Goal: Information Seeking & Learning: Learn about a topic

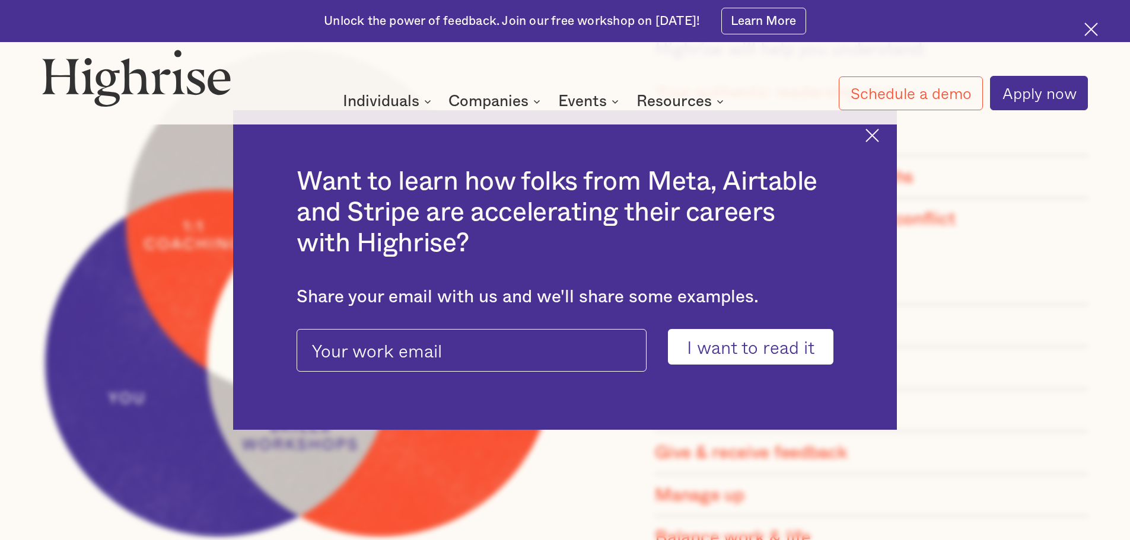
scroll to position [1186, 0]
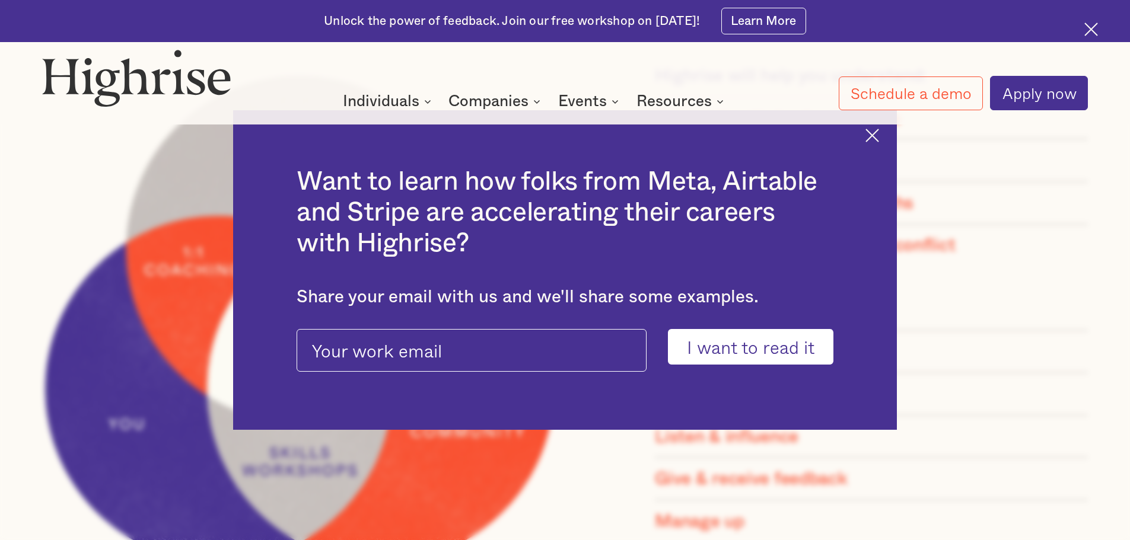
click at [879, 135] on img at bounding box center [872, 136] width 14 height 14
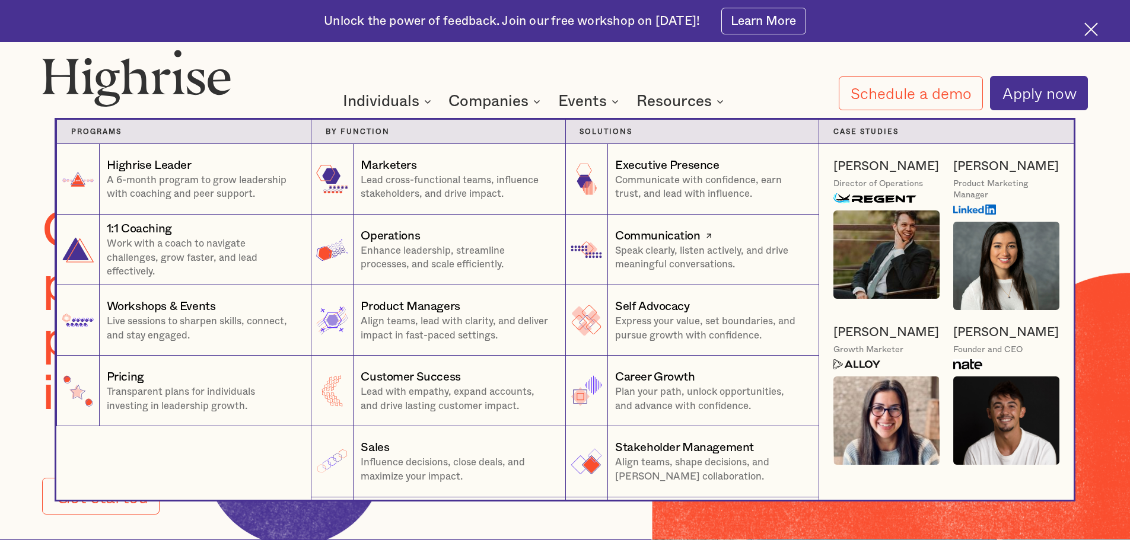
scroll to position [0, 0]
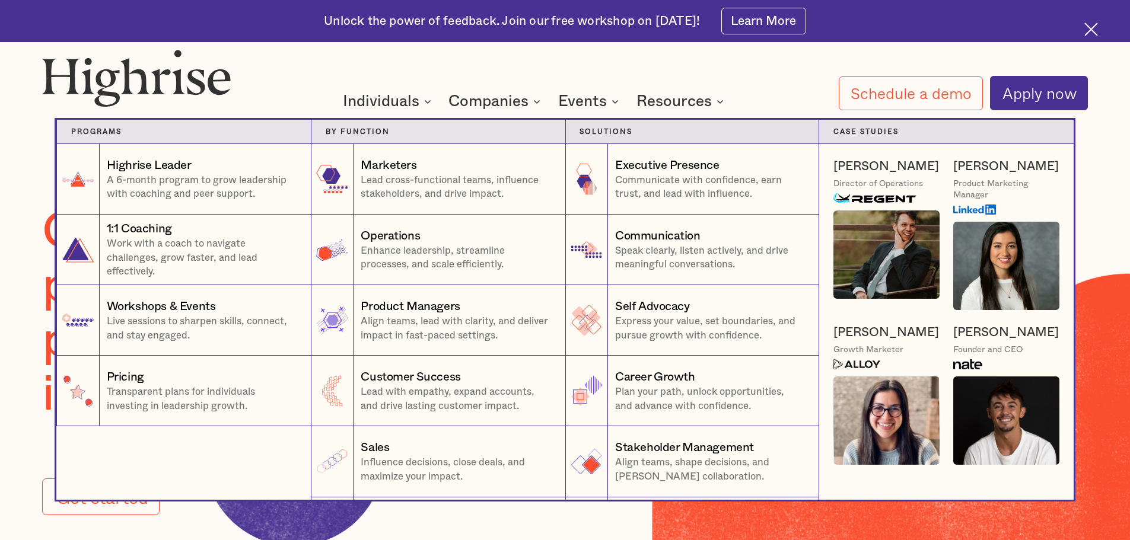
click at [517, 107] on nav "Programs 1 Highrise Leader A 6-month program to grow leadership with coaching a…" at bounding box center [565, 296] width 712 height 408
click at [600, 106] on nav "Programs 1 Highrise Leader A 6-month program to grow leadership with coaching a…" at bounding box center [565, 296] width 712 height 408
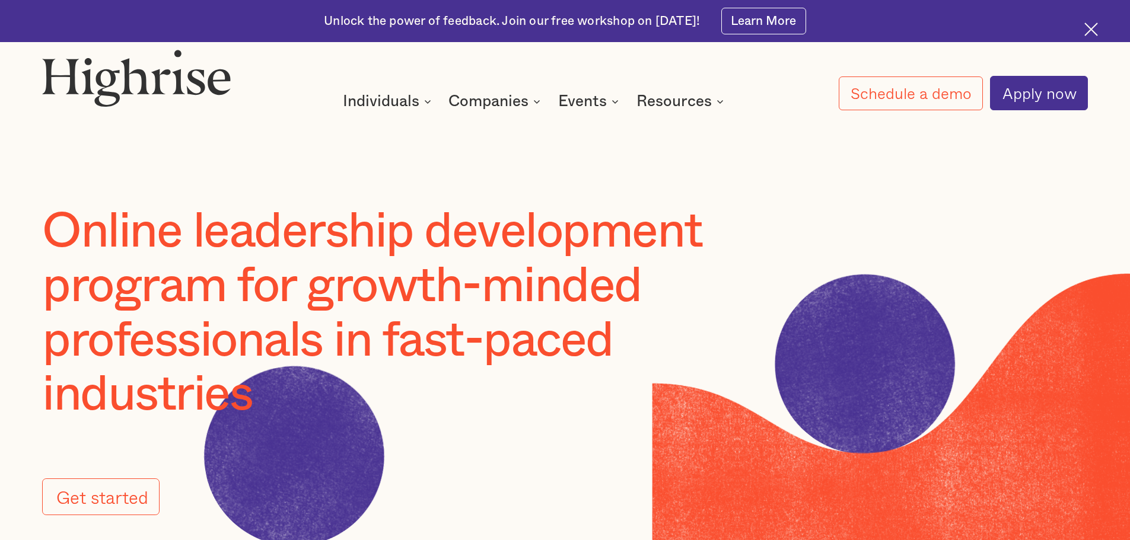
click at [1101, 36] on div at bounding box center [1094, 31] width 21 height 21
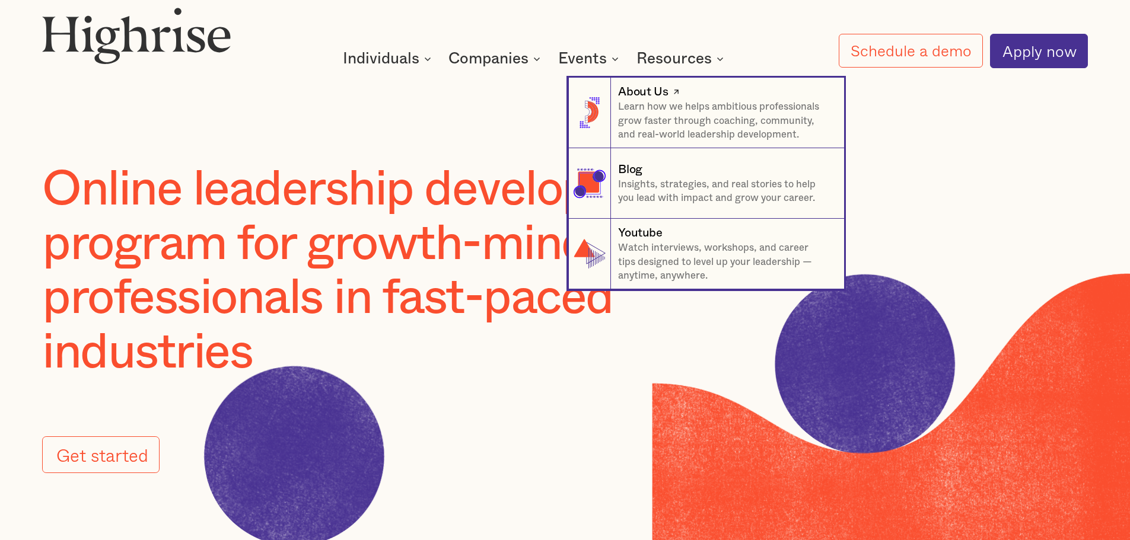
click at [700, 114] on p "Learn how we helps ambitious professionals grow faster through coaching, commun…" at bounding box center [724, 121] width 212 height 42
click at [643, 95] on div "About Us" at bounding box center [643, 92] width 50 height 17
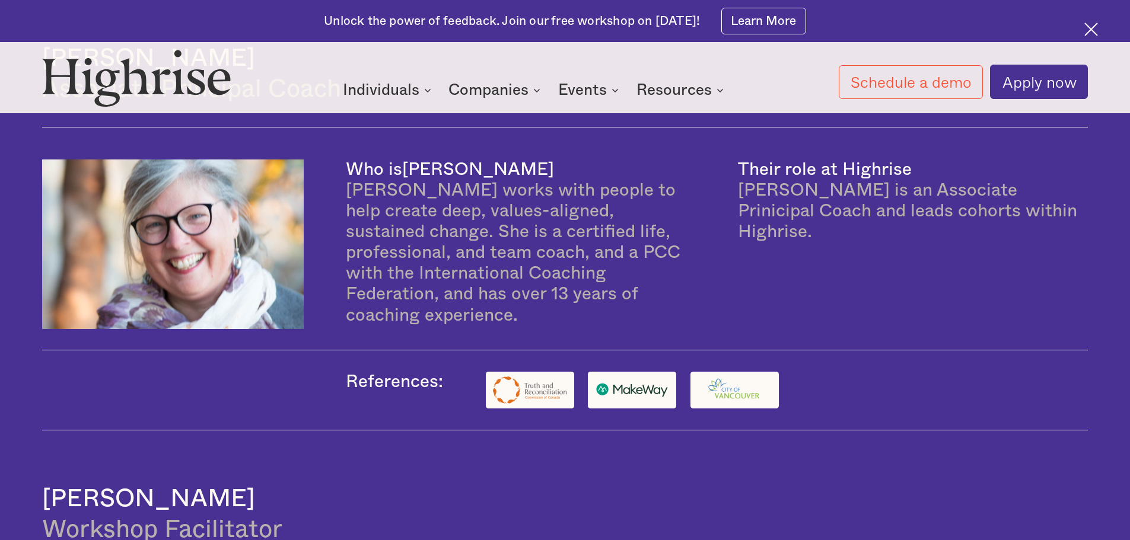
scroll to position [3143, 0]
